Goal: Task Accomplishment & Management: Manage account settings

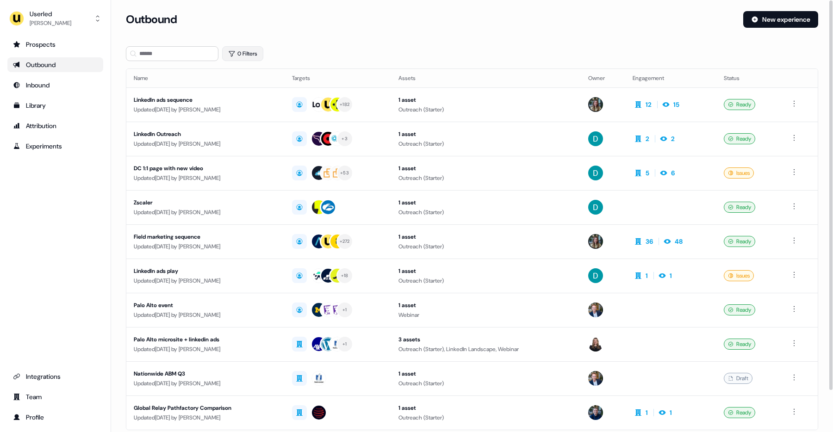
click at [248, 56] on button "0 Filters" at bounding box center [242, 53] width 41 height 15
click at [253, 95] on html "For the best experience switch devices to a bigger screen. Go to [DOMAIN_NAME] …" at bounding box center [416, 216] width 833 height 432
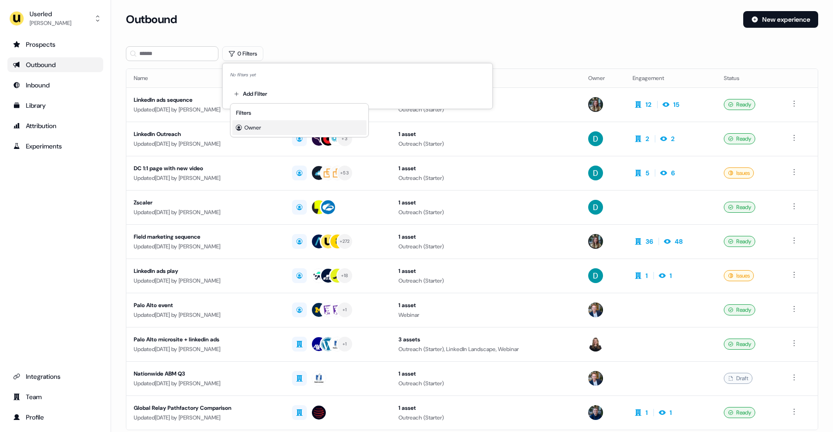
click at [251, 130] on span "Owner" at bounding box center [252, 127] width 17 height 7
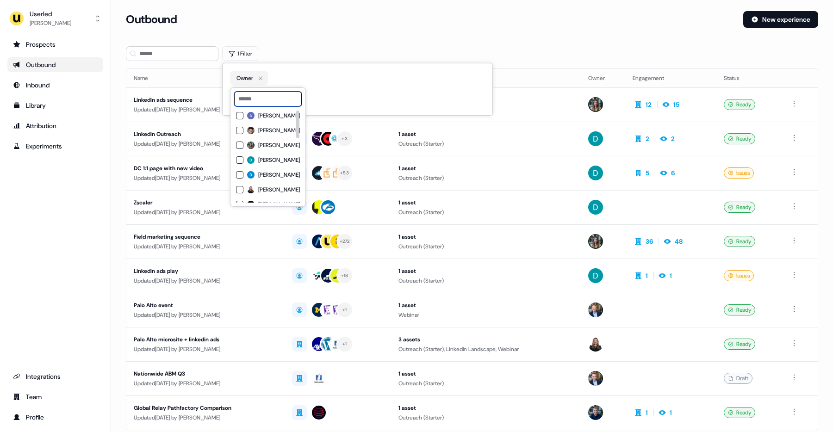
click at [283, 103] on input at bounding box center [268, 99] width 68 height 15
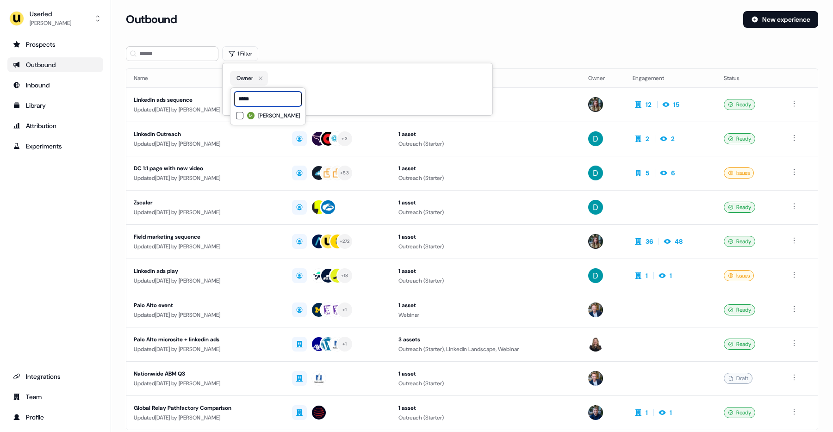
type input "*****"
click at [275, 116] on span "Mickael Zhang" at bounding box center [279, 115] width 42 height 7
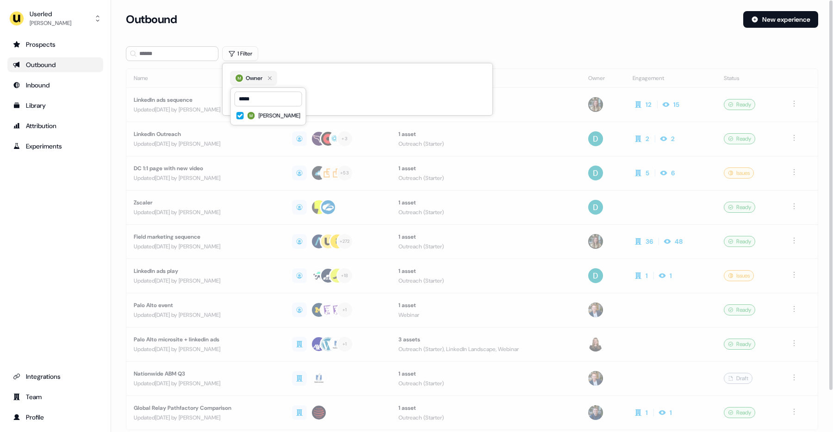
click at [324, 17] on div "Outbound" at bounding box center [431, 19] width 610 height 17
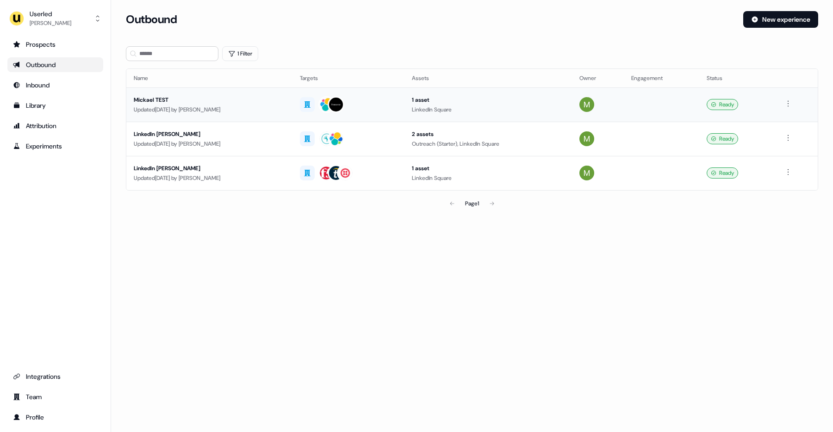
click at [233, 106] on div "Updated 5 days ago by Mickael Zhang" at bounding box center [209, 109] width 151 height 9
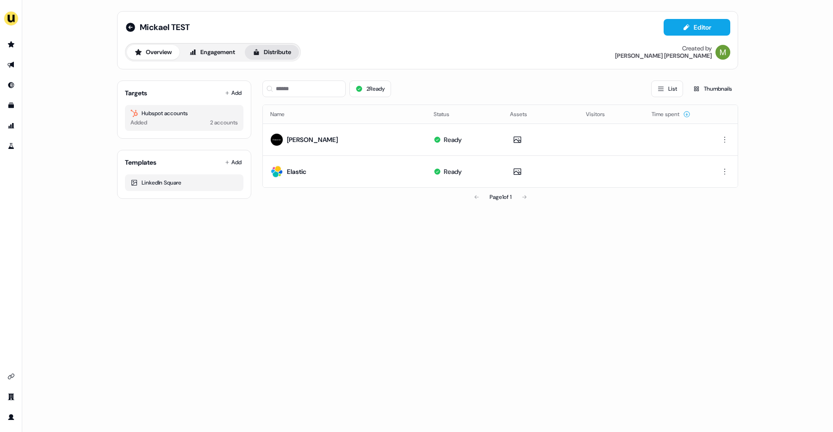
click at [277, 52] on button "Distribute" at bounding box center [272, 52] width 54 height 15
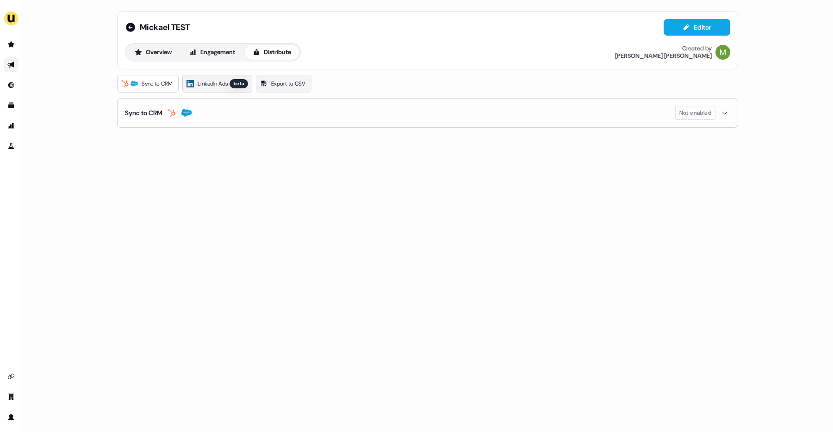
click at [201, 83] on span "LinkedIn Ads" at bounding box center [213, 83] width 30 height 9
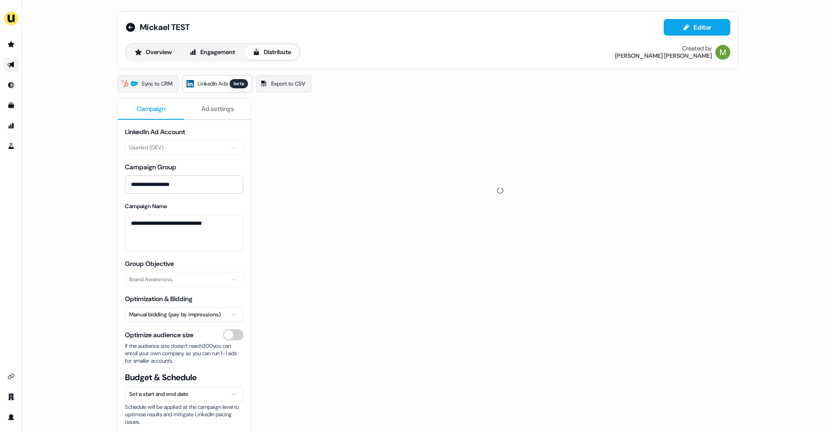
click at [209, 111] on span "Ad settings" at bounding box center [217, 108] width 33 height 9
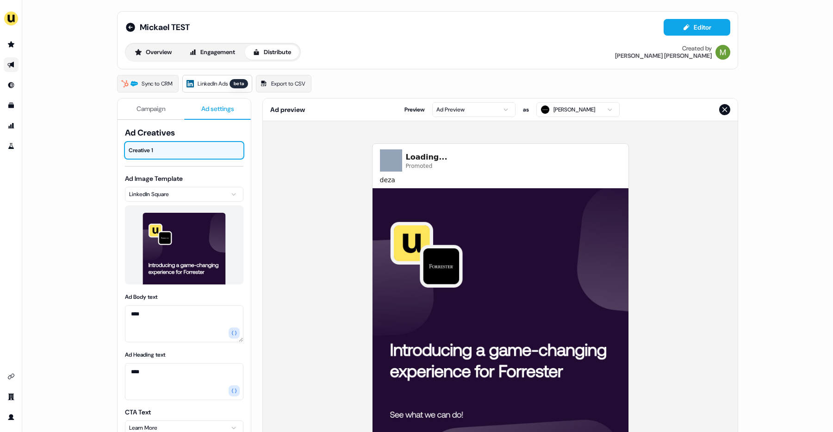
click at [155, 117] on button "Campaign" at bounding box center [151, 109] width 67 height 21
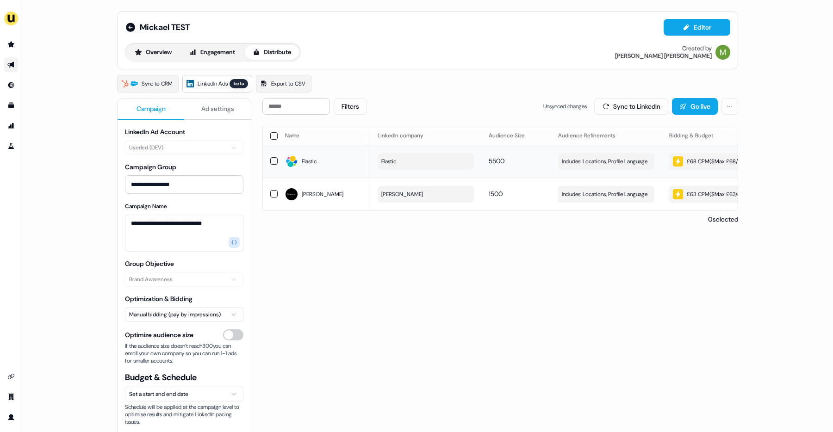
click at [418, 163] on button "Elastic" at bounding box center [426, 161] width 96 height 17
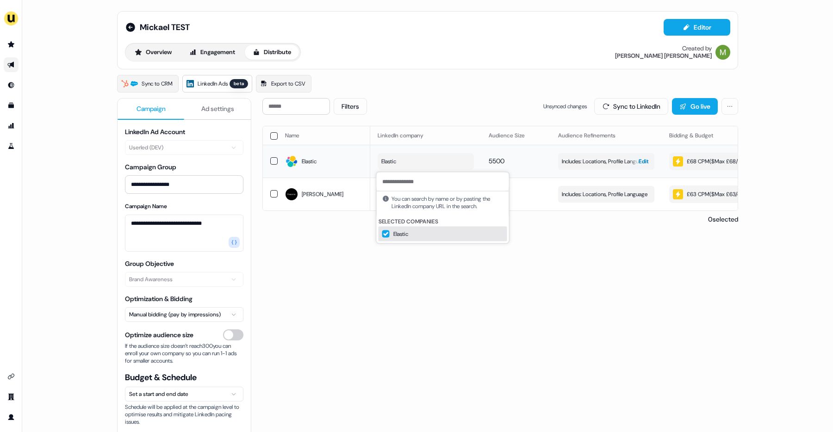
click at [627, 154] on div "button" at bounding box center [633, 161] width 13 height 17
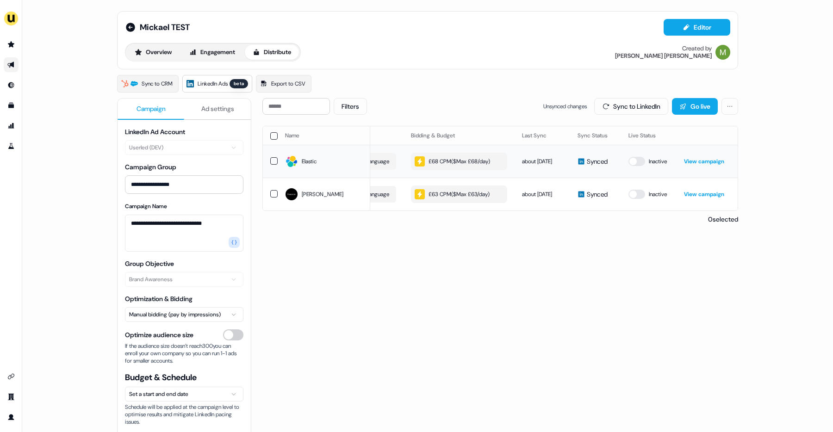
scroll to position [0, 259]
click at [12, 64] on icon "Go to outbound experience" at bounding box center [10, 65] width 6 height 6
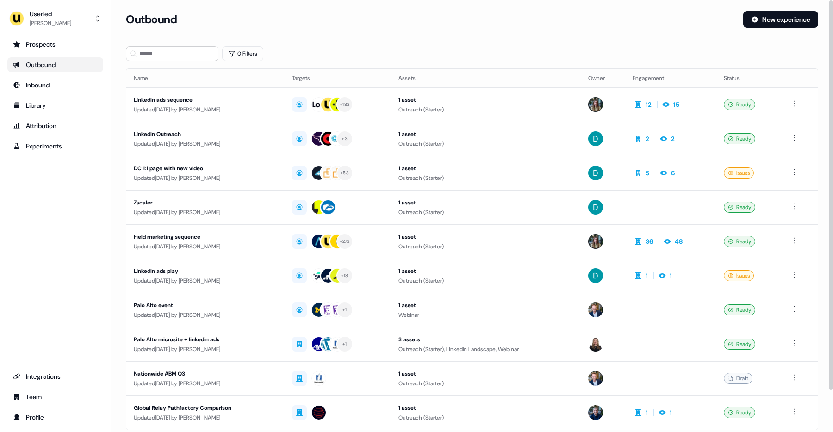
click at [63, 62] on div "Outbound" at bounding box center [55, 64] width 85 height 9
click at [769, 21] on button "New experience" at bounding box center [780, 19] width 75 height 17
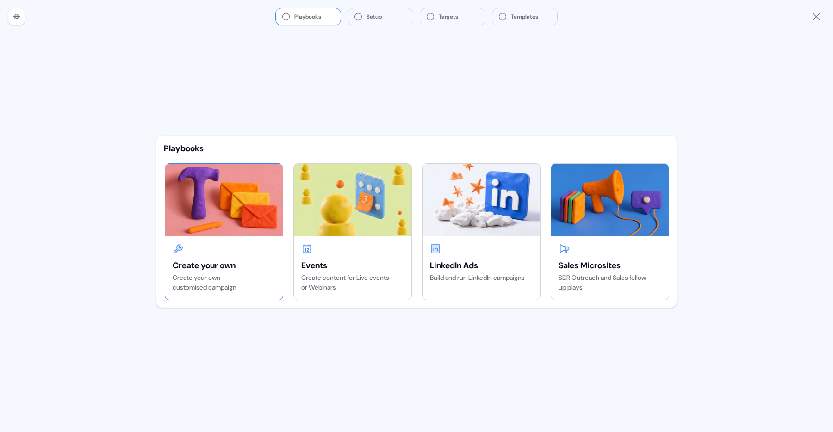
click at [224, 251] on div "Create your own Create your own customised campaign" at bounding box center [224, 268] width 118 height 64
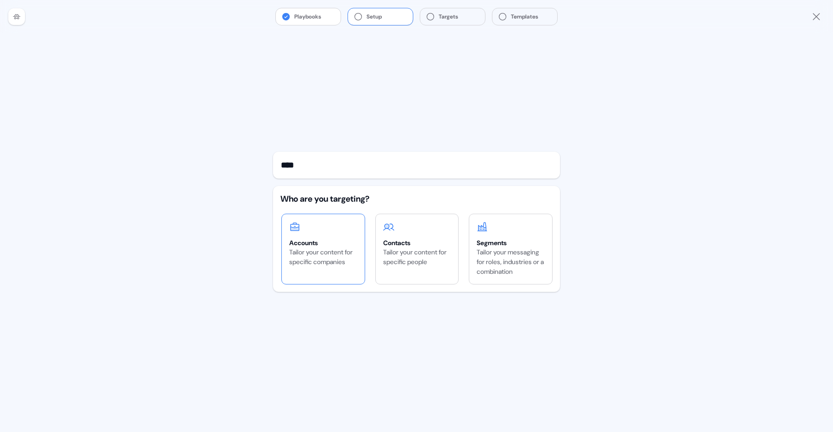
type input "****"
click at [335, 240] on div "Accounts" at bounding box center [323, 242] width 68 height 9
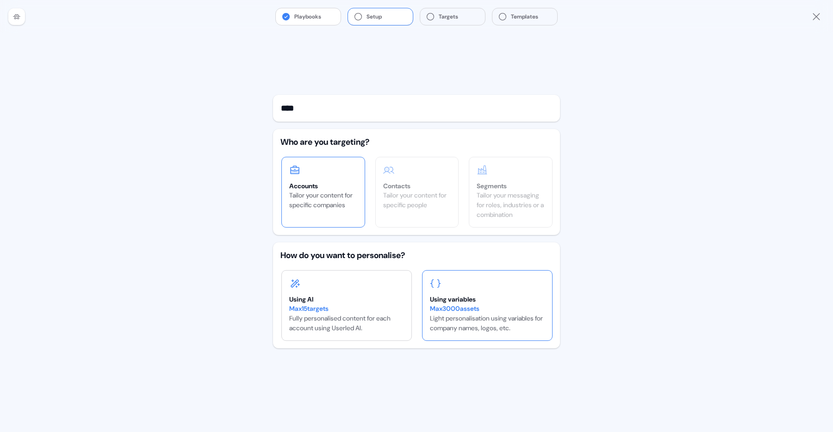
click at [488, 319] on div "Max 3000 assets Light personalisation using variables for company names, logos,…" at bounding box center [487, 318] width 115 height 29
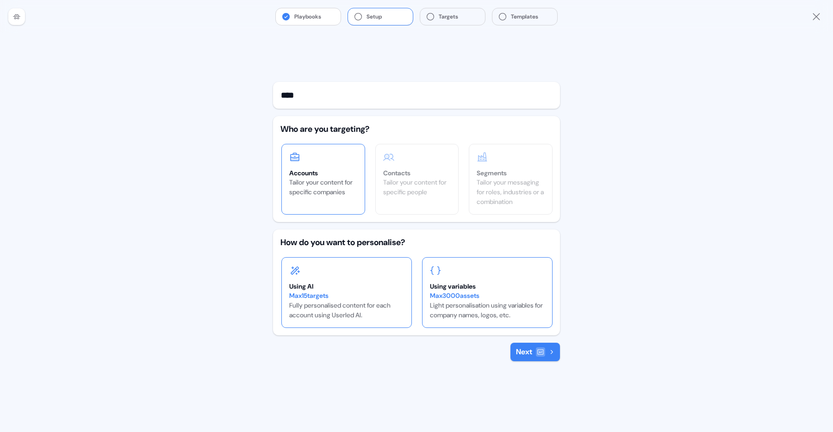
click at [391, 297] on div "Max 15 targets" at bounding box center [346, 296] width 115 height 10
click at [484, 303] on div "Max 3000 assets Light personalisation using variables for company names, logos,…" at bounding box center [487, 305] width 115 height 29
click at [360, 301] on div "Max 15 targets Fully personalised content for each account using Userled AI." at bounding box center [346, 305] width 115 height 29
click at [465, 301] on div "Max 3000 assets Light personalisation using variables for company names, logos,…" at bounding box center [487, 305] width 115 height 29
click at [538, 354] on icon at bounding box center [541, 352] width 6 height 5
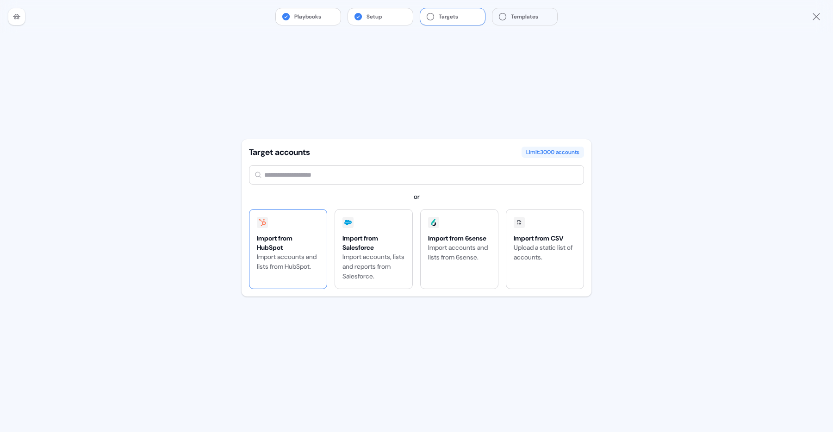
click at [305, 265] on div "Import accounts and lists from HubSpot." at bounding box center [288, 261] width 62 height 19
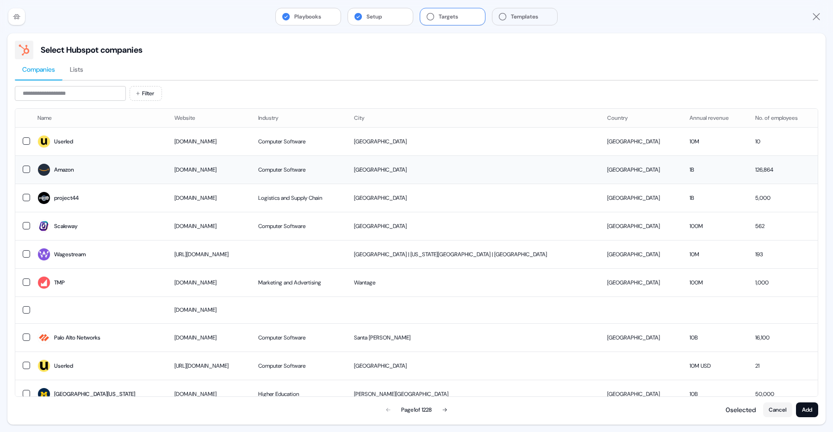
click at [86, 177] on td "Amazon" at bounding box center [98, 169] width 137 height 28
click at [91, 206] on td "project44" at bounding box center [98, 198] width 137 height 28
click at [807, 411] on button "Add" at bounding box center [807, 410] width 22 height 15
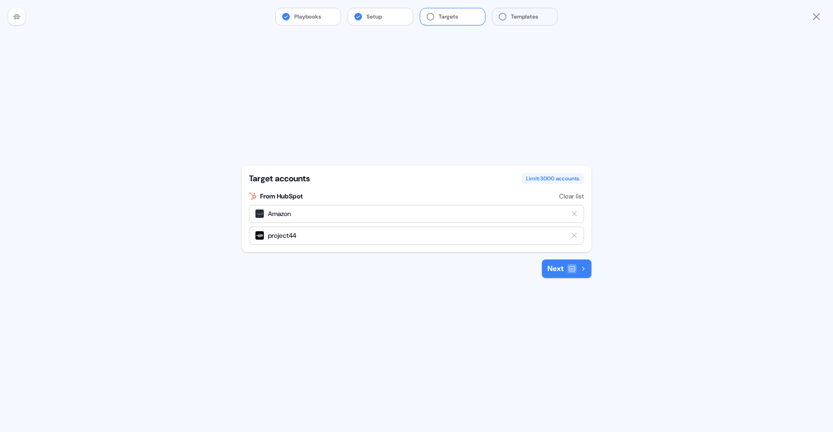
click at [572, 273] on div at bounding box center [571, 268] width 9 height 9
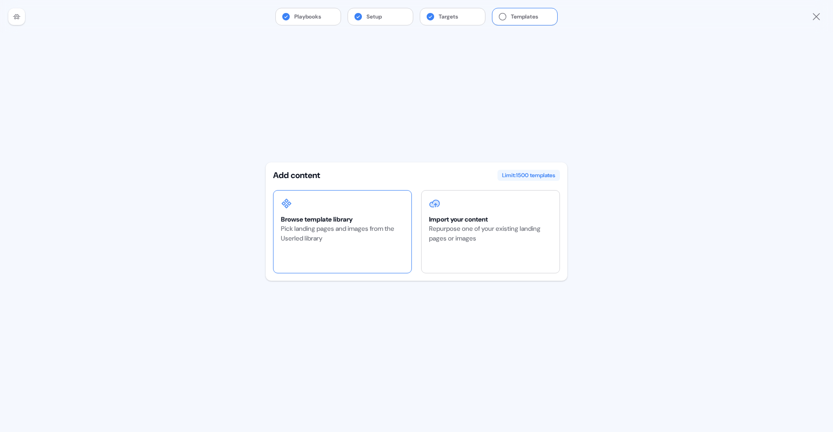
click at [339, 250] on div "Browse template library Pick landing pages and images from the Userled library" at bounding box center [342, 232] width 138 height 82
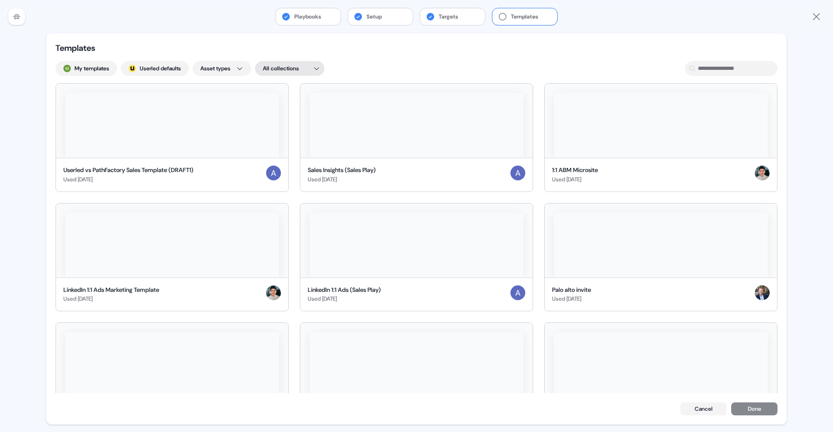
click at [290, 69] on html "For the best experience switch devices to a bigger screen. Go to Userled.io Pla…" at bounding box center [416, 216] width 833 height 432
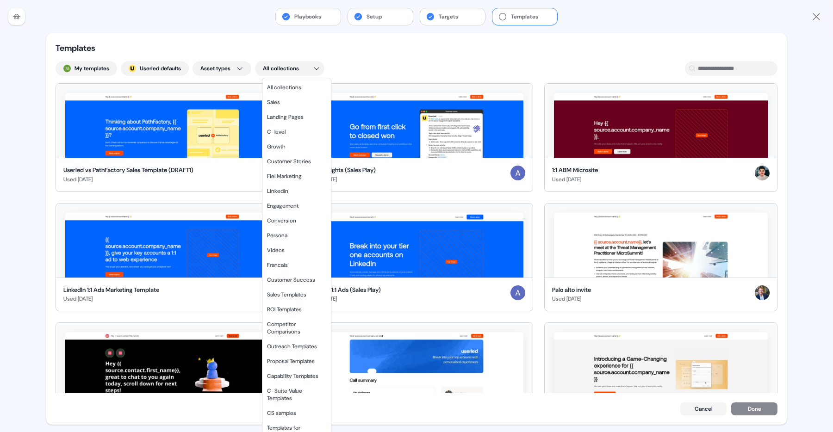
click at [290, 69] on html "For the best experience switch devices to a bigger screen. Go to Userled.io Pla…" at bounding box center [416, 216] width 833 height 432
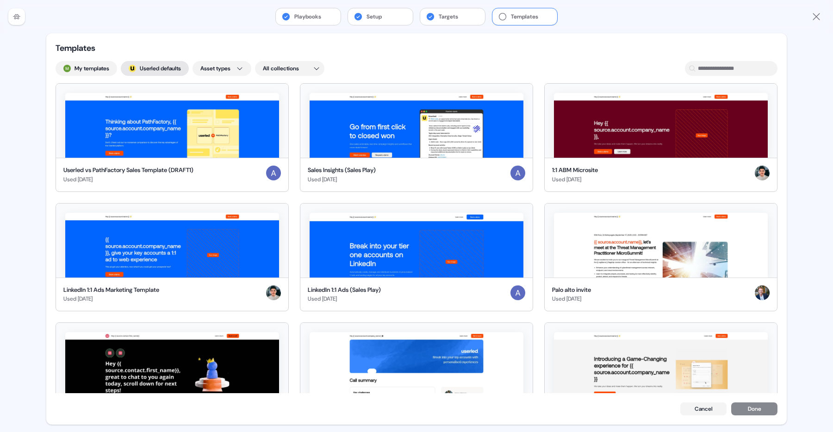
click at [183, 70] on button "; Userled defaults" at bounding box center [155, 68] width 68 height 15
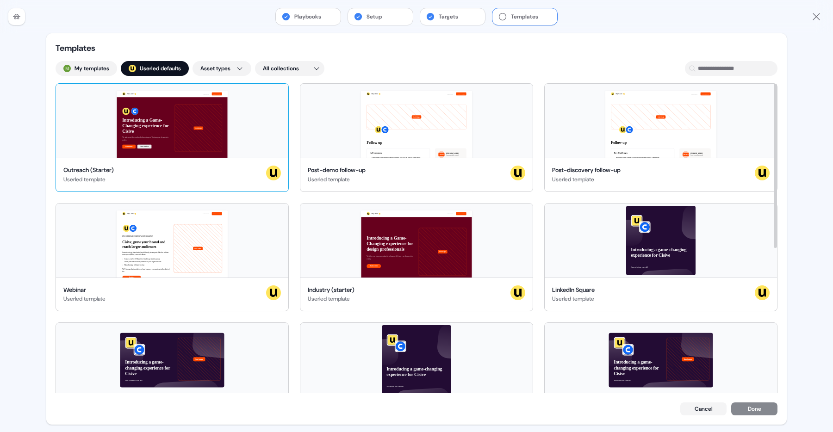
click at [229, 181] on div "Outreach (Starter) Userled template" at bounding box center [171, 175] width 217 height 19
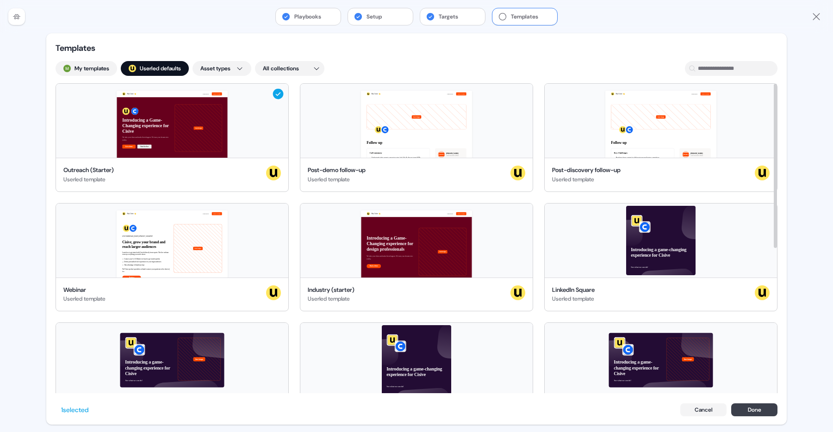
click at [756, 414] on button "Done" at bounding box center [754, 409] width 46 height 13
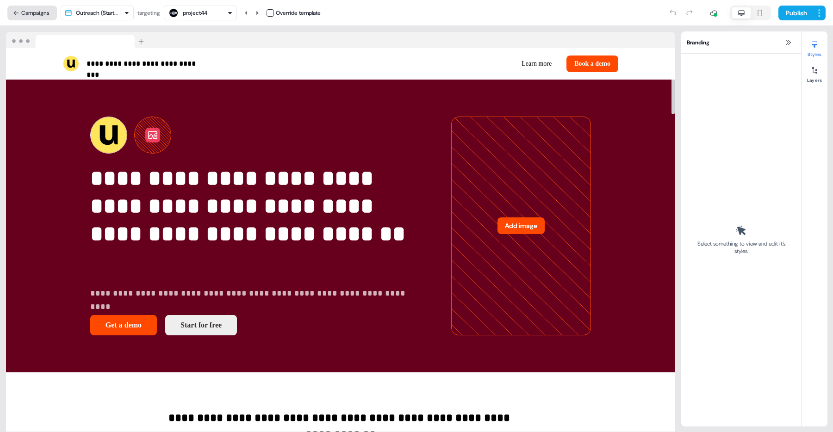
click at [27, 7] on button "Campaigns" at bounding box center [32, 13] width 50 height 15
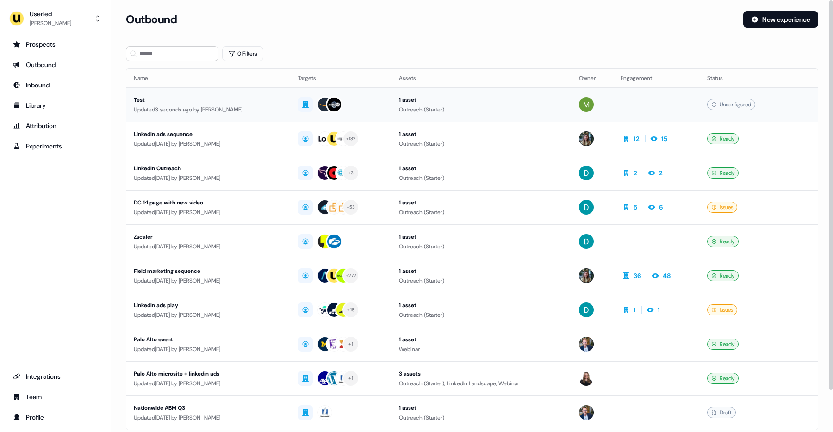
click at [261, 105] on div "Updated 3 seconds ago by Mickael Zhang" at bounding box center [208, 109] width 149 height 9
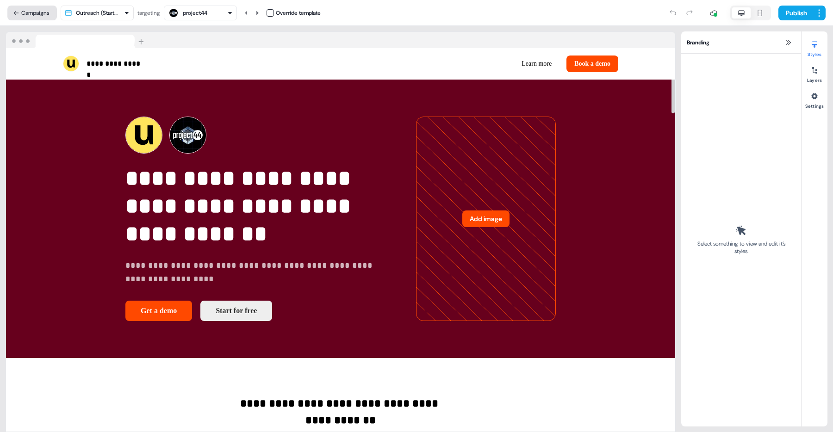
click at [39, 13] on button "Campaigns" at bounding box center [32, 13] width 50 height 15
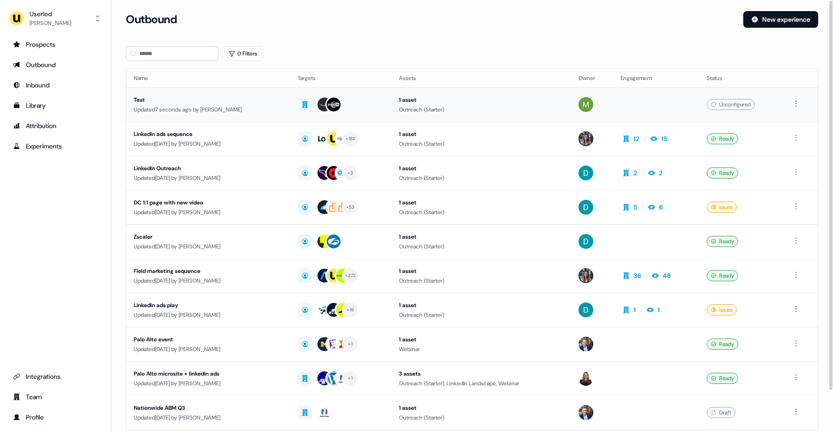
click at [237, 102] on div "Test" at bounding box center [208, 99] width 149 height 9
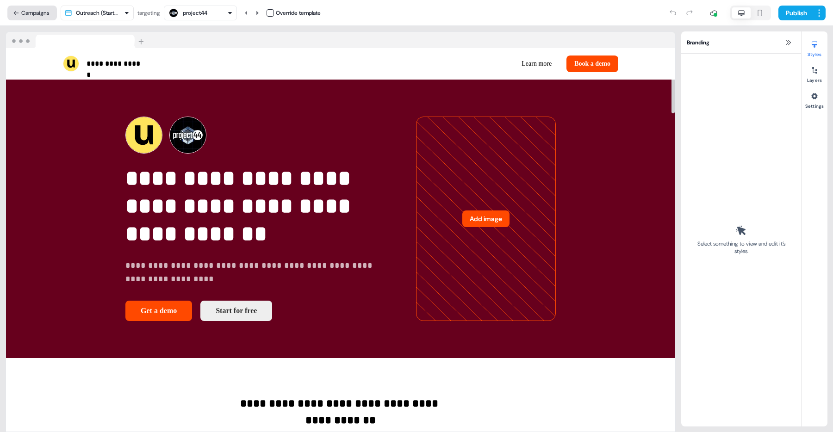
click at [50, 11] on button "Campaigns" at bounding box center [32, 13] width 50 height 15
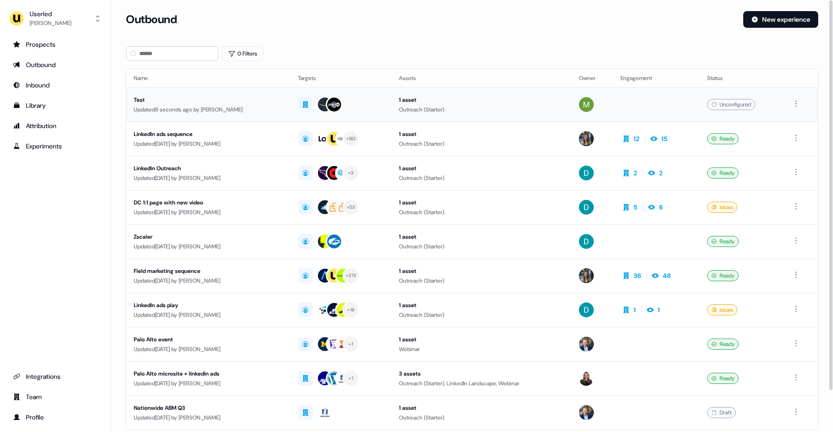
click at [219, 99] on div "Test" at bounding box center [208, 99] width 149 height 9
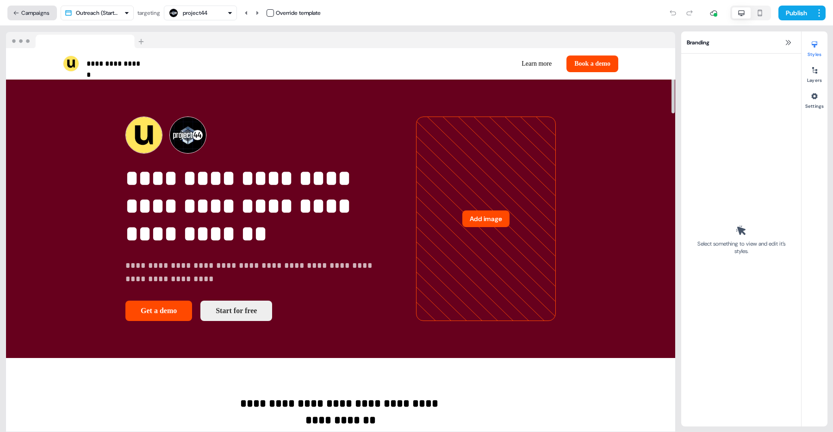
click at [47, 12] on button "Campaigns" at bounding box center [32, 13] width 50 height 15
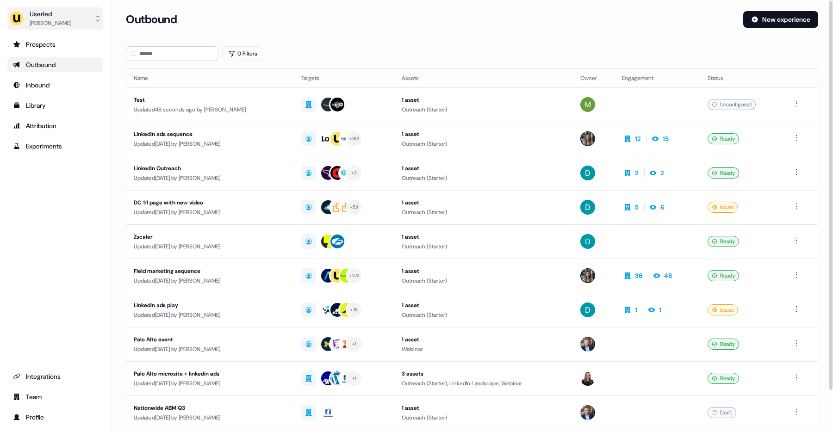
click at [77, 25] on button "Userled Mickael Zhang" at bounding box center [55, 18] width 96 height 22
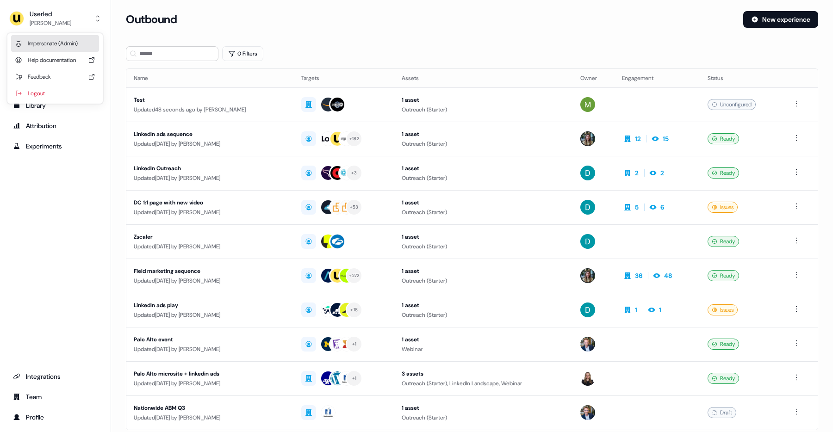
click at [93, 42] on div "Impersonate (Admin)" at bounding box center [55, 43] width 88 height 17
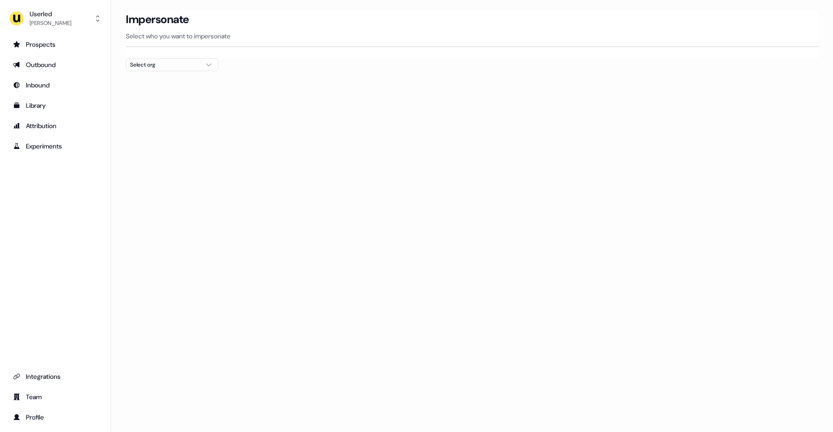
click at [201, 66] on button "Select org" at bounding box center [172, 64] width 93 height 13
type input "******"
click at [161, 95] on div "Netnut" at bounding box center [172, 98] width 92 height 15
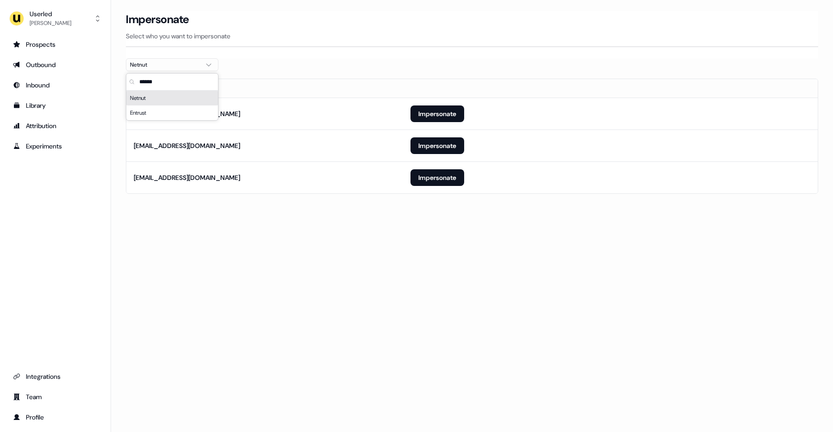
click at [401, 78] on div at bounding box center [472, 74] width 692 height 7
click at [446, 148] on button "Impersonate" at bounding box center [437, 145] width 54 height 17
